Goal: Task Accomplishment & Management: Use online tool/utility

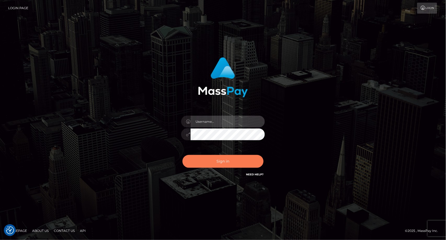
type input "dat.rush"
click at [219, 162] on button "Sign in" at bounding box center [222, 161] width 81 height 13
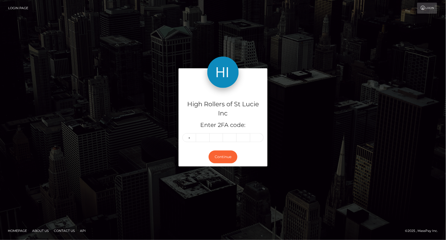
type input "6"
type input "9"
type input "6"
type input "3"
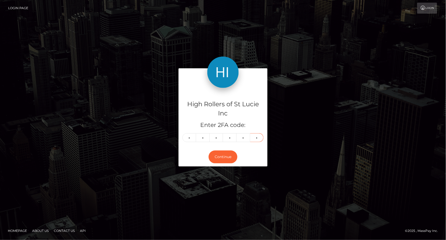
type input "9"
click at [224, 149] on div "Continue" at bounding box center [222, 156] width 89 height 19
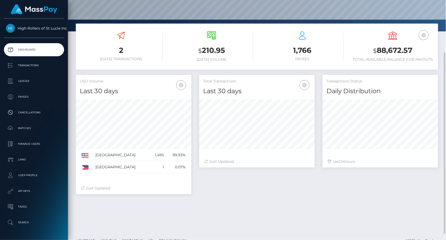
scroll to position [72, 0]
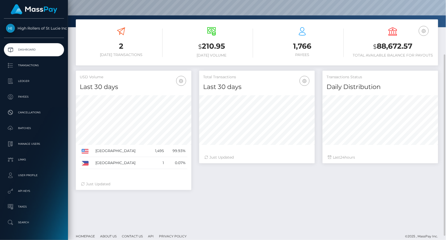
click at [392, 82] on div "Transactions Status Daily Distribution" at bounding box center [379, 81] width 115 height 21
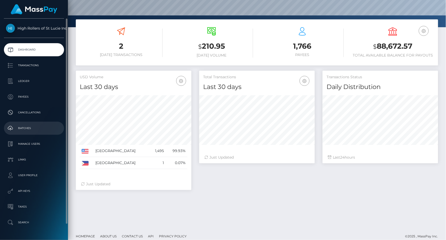
click at [26, 130] on p "Batches" at bounding box center [34, 128] width 56 height 8
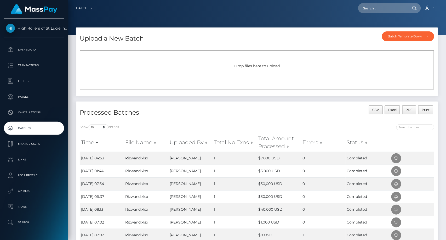
click at [220, 68] on div "Drop files here to upload" at bounding box center [256, 65] width 343 height 5
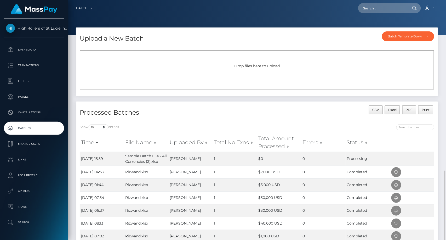
scroll to position [100, 0]
